Goal: Information Seeking & Learning: Learn about a topic

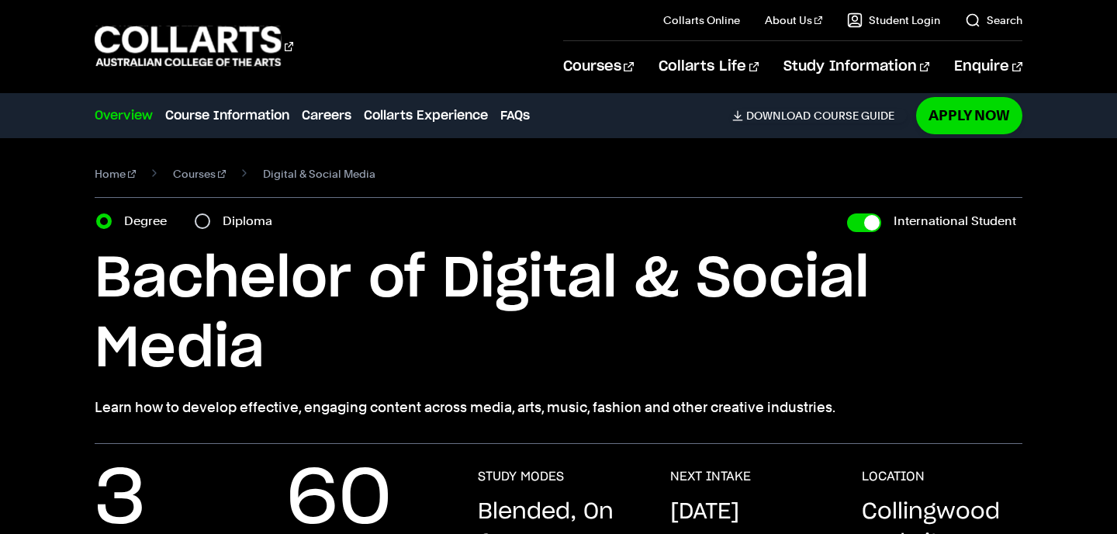
click at [232, 219] on label "Diploma" at bounding box center [252, 221] width 59 height 22
click at [210, 219] on input "Diploma" at bounding box center [203, 221] width 16 height 16
radio input "true"
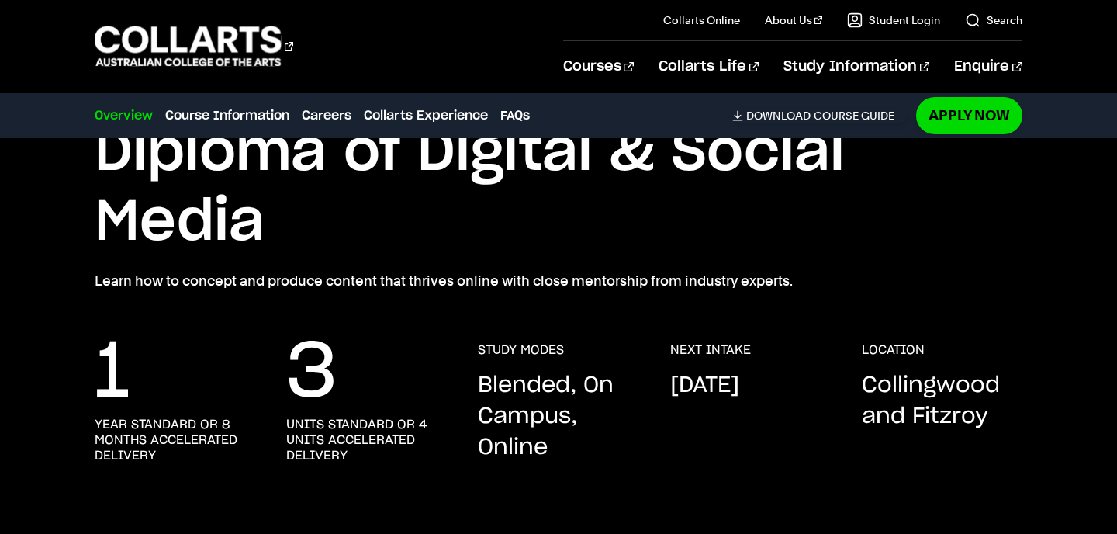
scroll to position [85, 0]
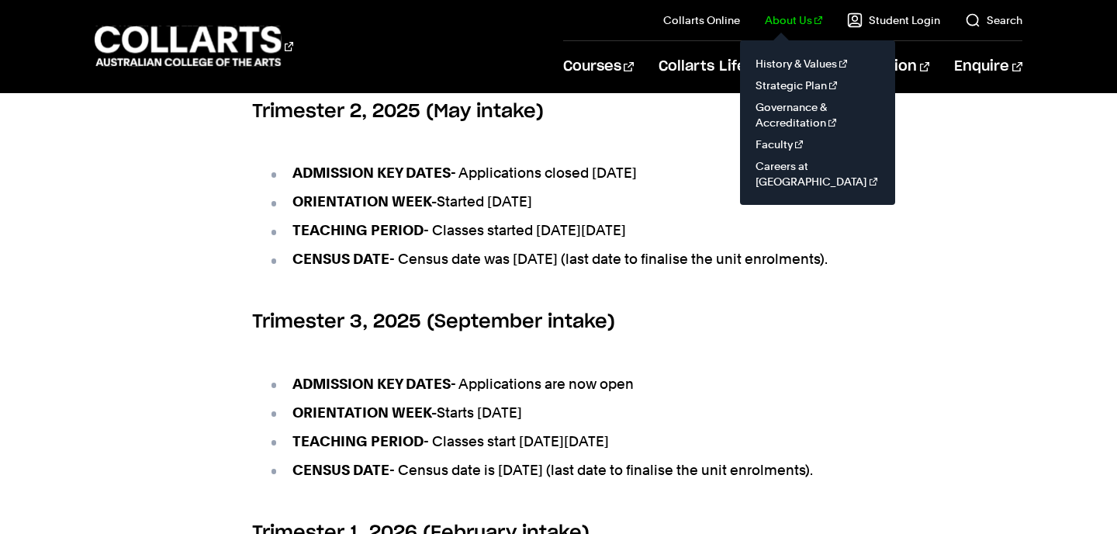
scroll to position [683, 0]
